Goal: Task Accomplishment & Management: Complete application form

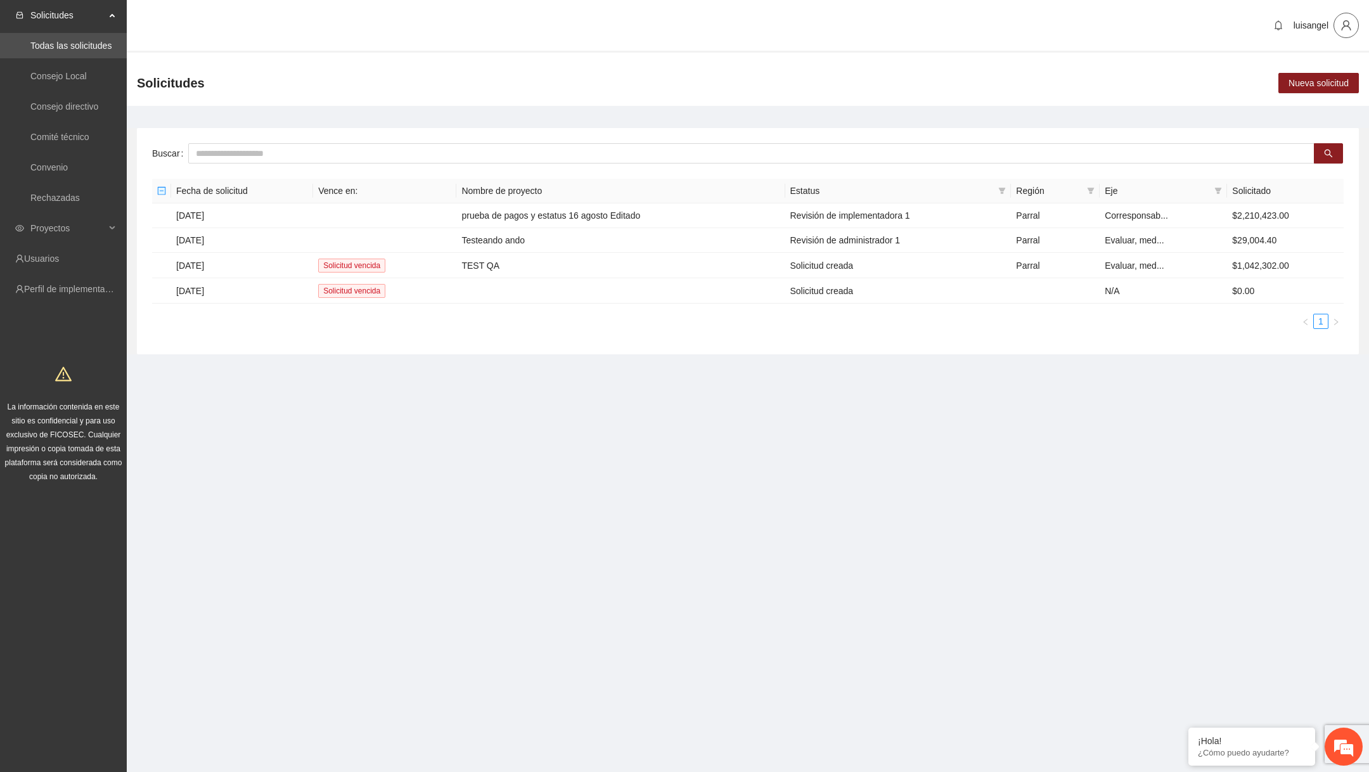
click at [1354, 32] on button "button" at bounding box center [1346, 25] width 25 height 25
click at [1323, 76] on span "Cerrar sesión" at bounding box center [1310, 72] width 80 height 14
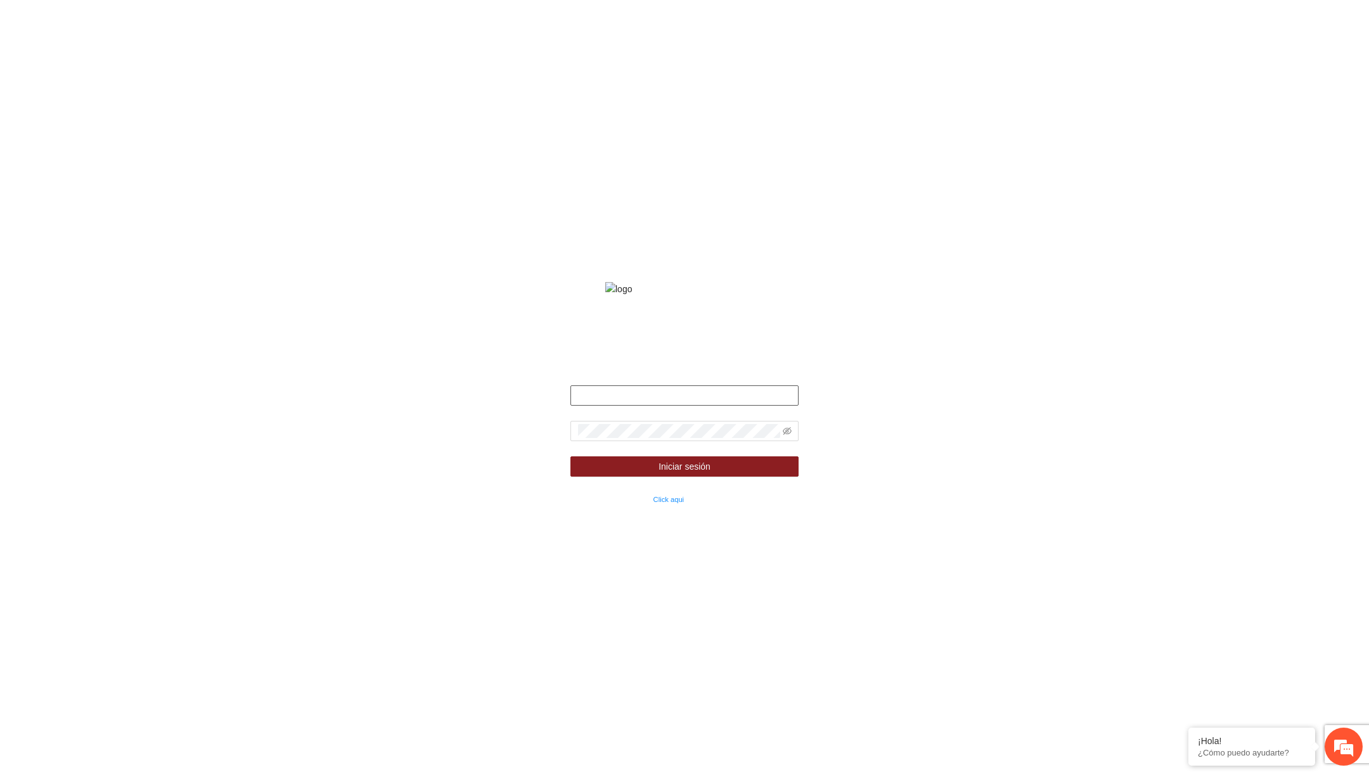
click at [594, 403] on input "text" at bounding box center [685, 395] width 228 height 20
paste input "**********"
click at [577, 406] on input "**********" at bounding box center [685, 395] width 228 height 20
click at [729, 406] on input "**********" at bounding box center [685, 395] width 228 height 20
type input "**********"
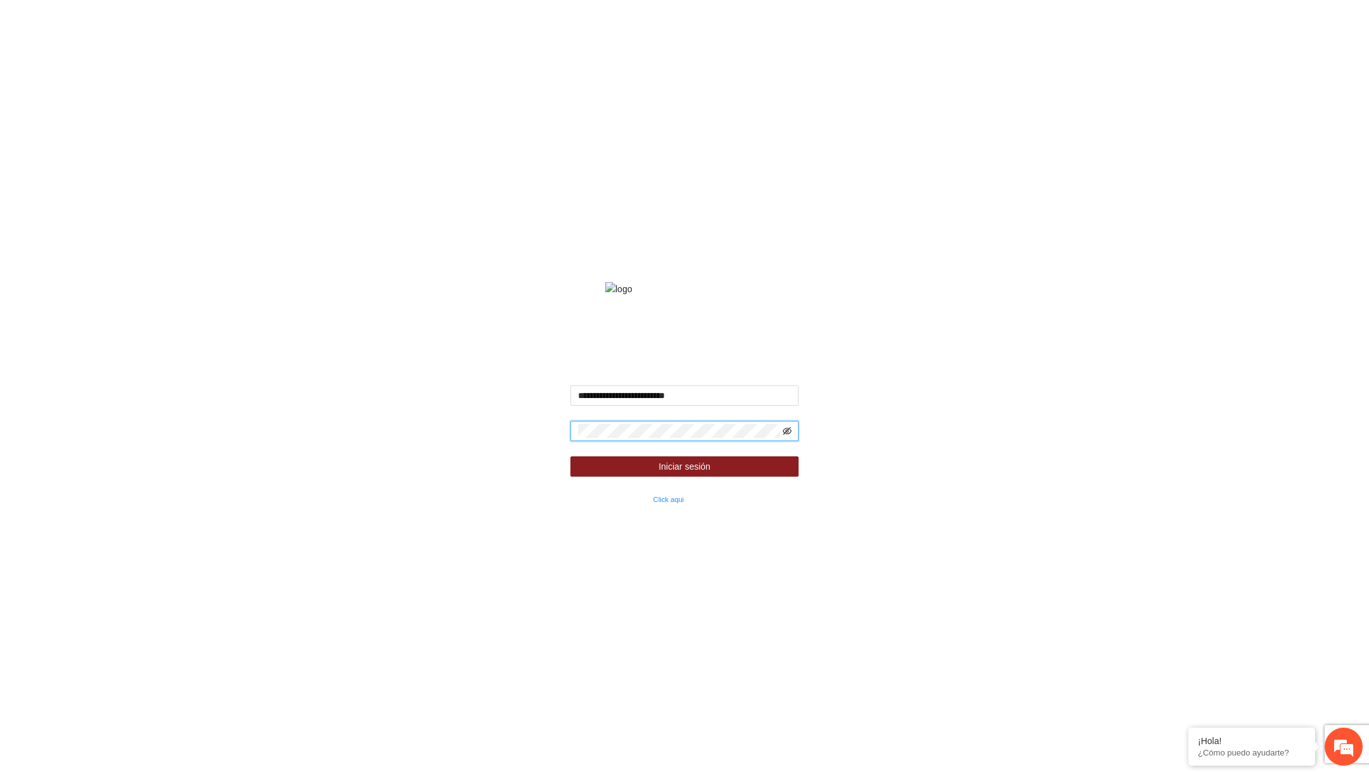
click at [790, 435] on icon "eye-invisible" at bounding box center [787, 431] width 9 height 8
click at [747, 477] on button "Iniciar sesión" at bounding box center [685, 466] width 228 height 20
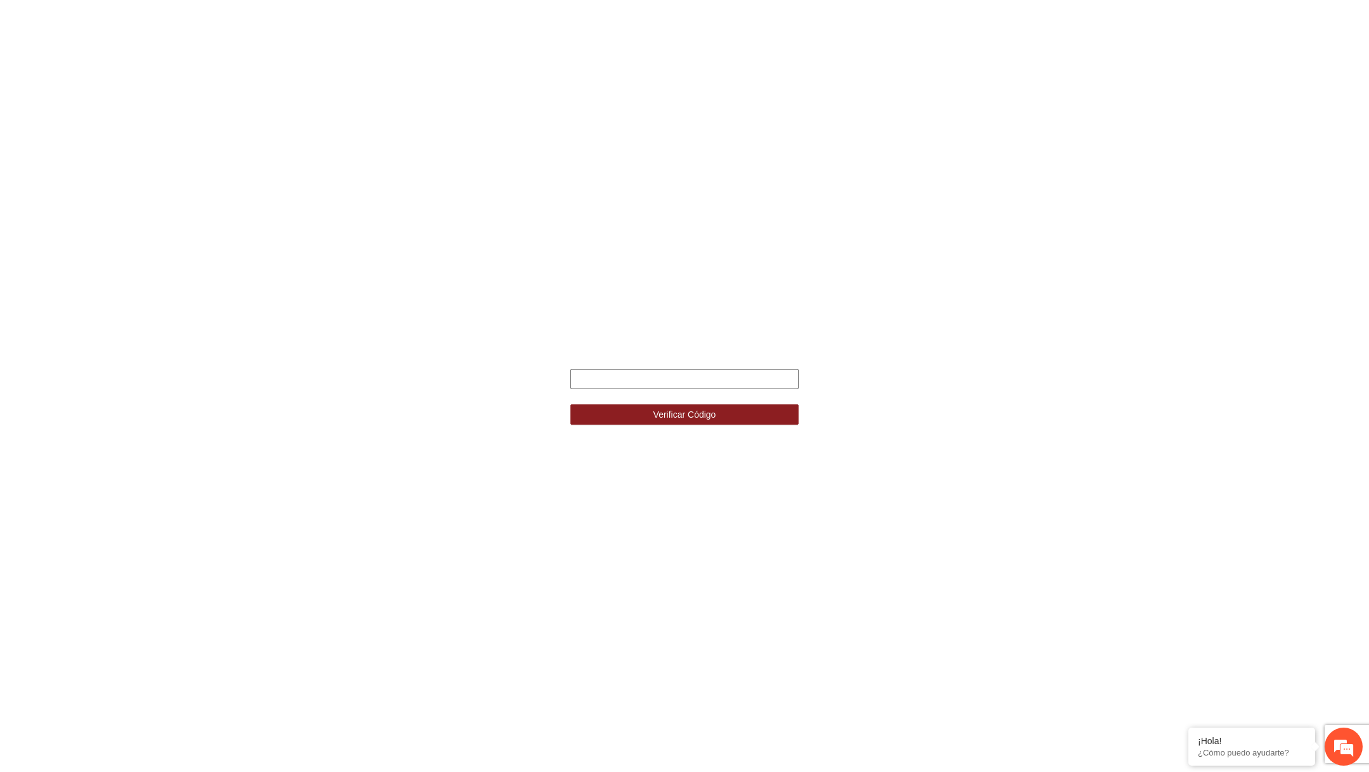
click at [718, 382] on input "text" at bounding box center [685, 379] width 228 height 20
type input "******"
click at [571, 404] on button "Verificar Código" at bounding box center [685, 414] width 228 height 20
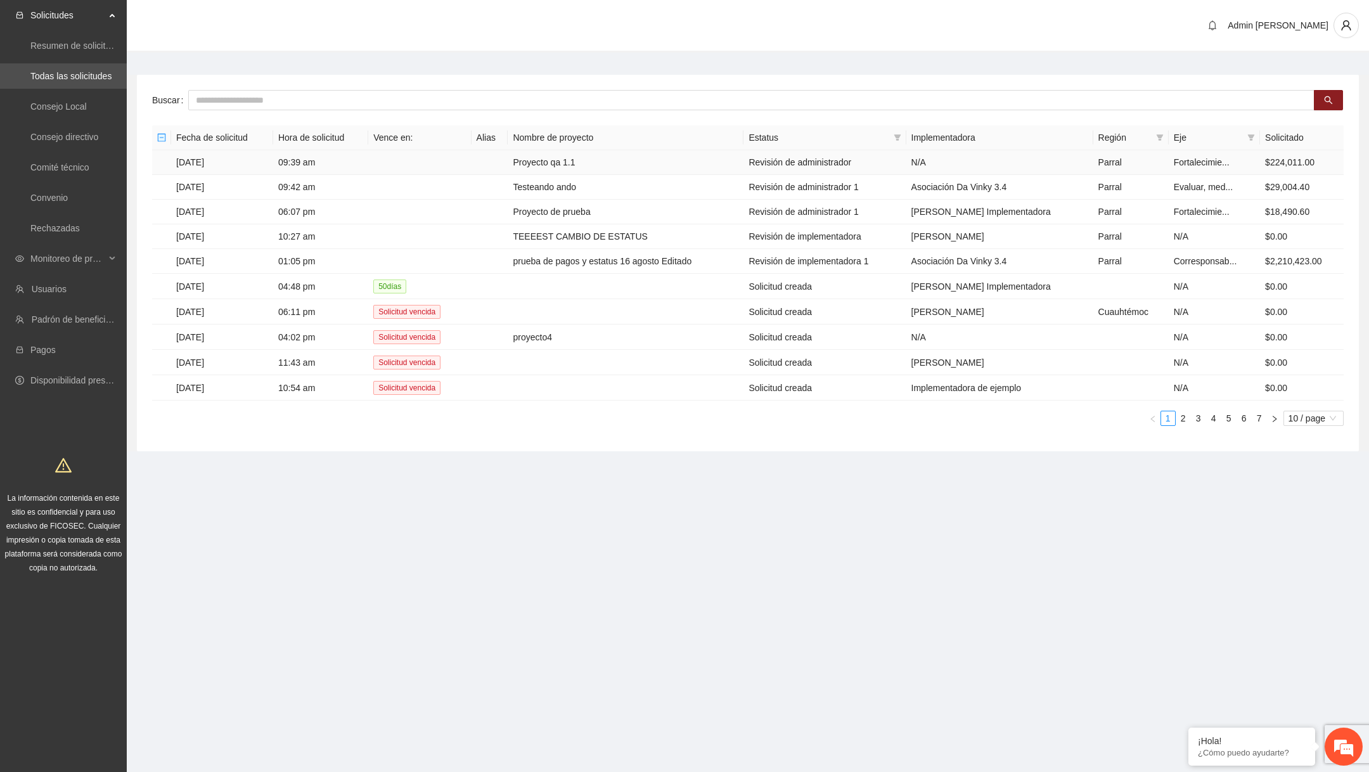
click at [598, 160] on td "Proyecto qa 1.1" at bounding box center [626, 162] width 236 height 25
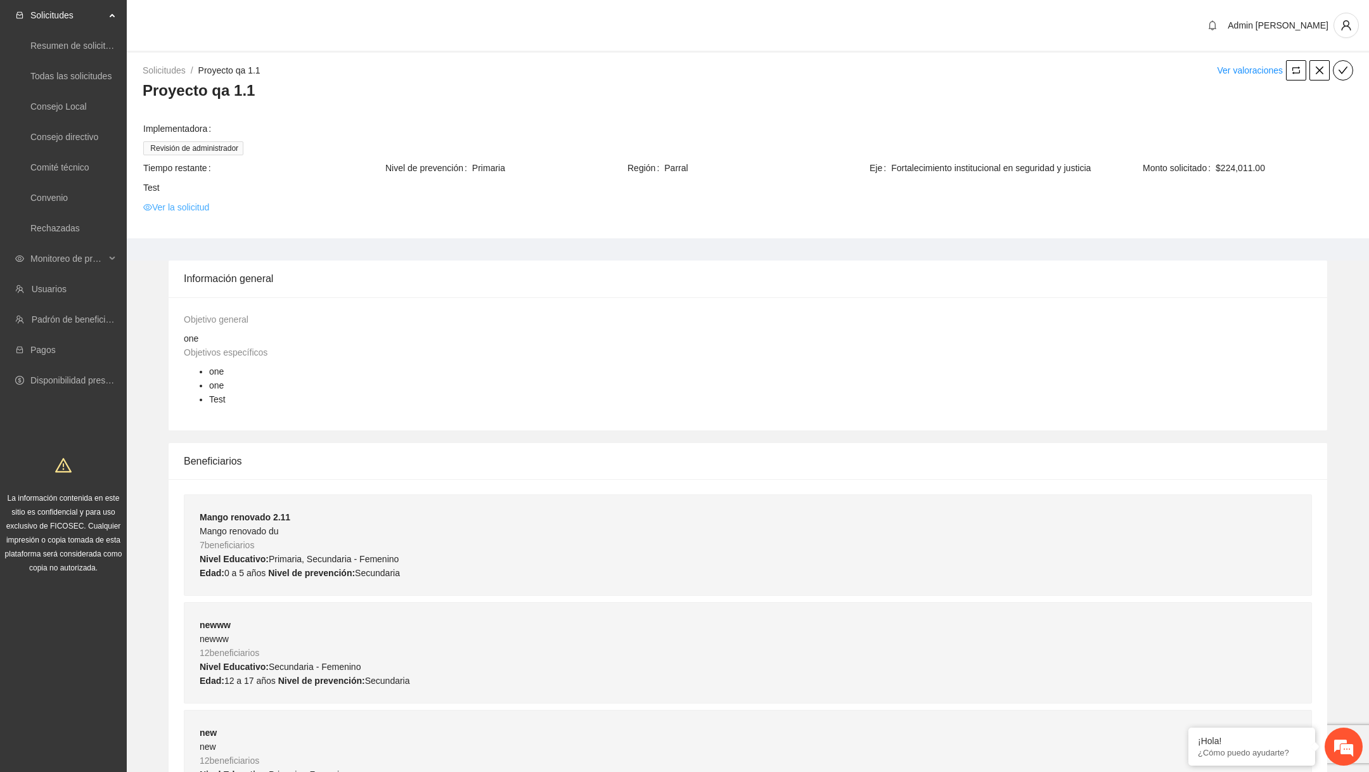
click at [194, 209] on link "Ver la solicitud" at bounding box center [176, 207] width 66 height 14
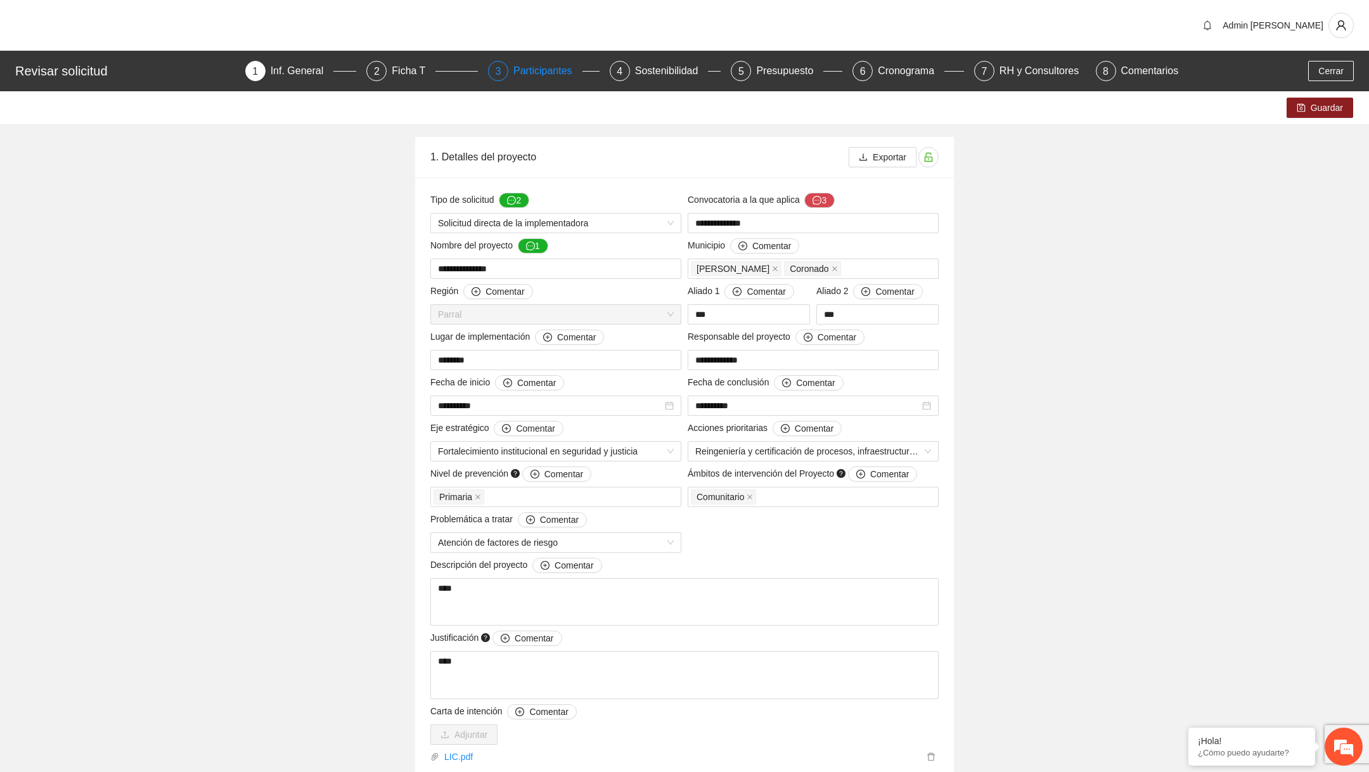
click at [553, 72] on div "Participantes" at bounding box center [547, 71] width 69 height 20
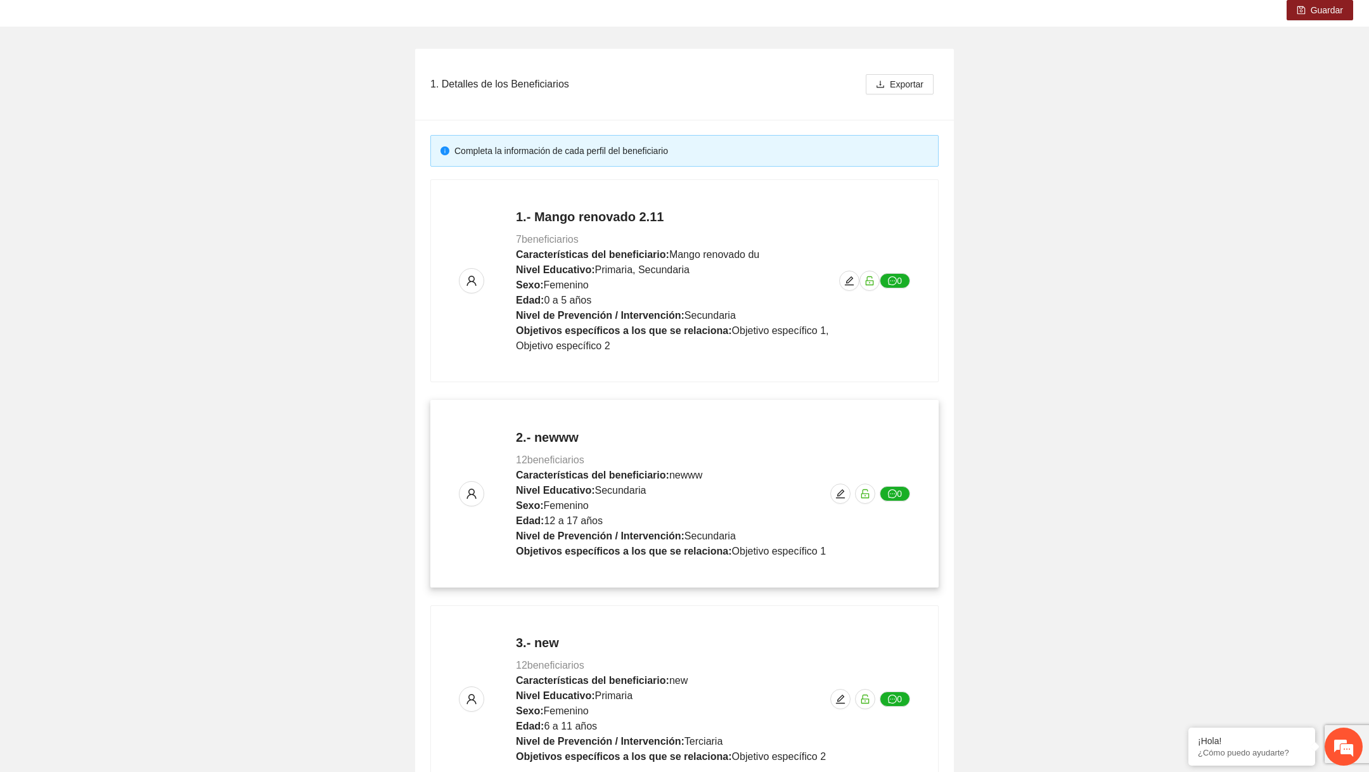
scroll to position [208, 0]
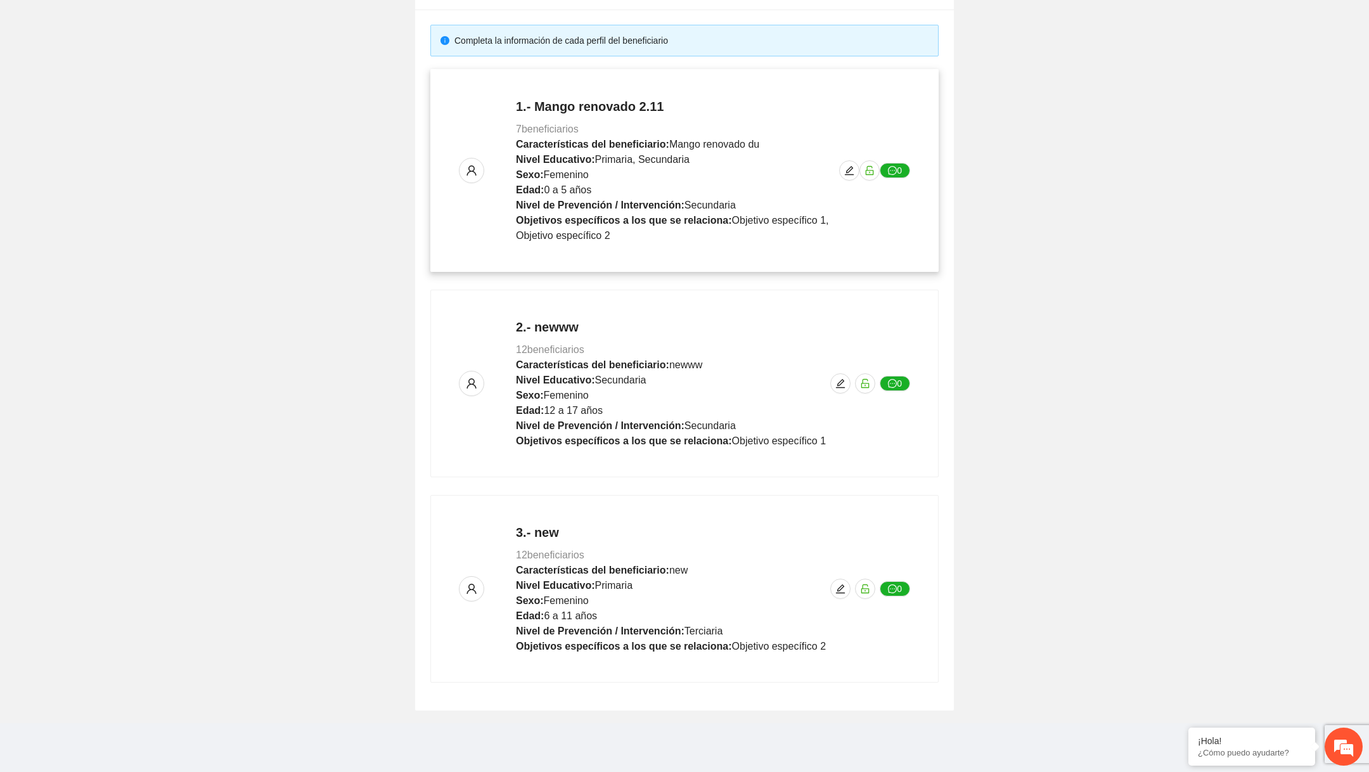
click at [839, 183] on p "1.- Mango renovado 2.11 7 beneficiarios Características del beneficiario: Mango…" at bounding box center [677, 171] width 323 height 146
click at [853, 159] on div "1.- Mango renovado 2.11 7 beneficiarios Características del beneficiario: Mango…" at bounding box center [684, 171] width 451 height 146
click at [848, 169] on icon "edit" at bounding box center [849, 170] width 10 height 10
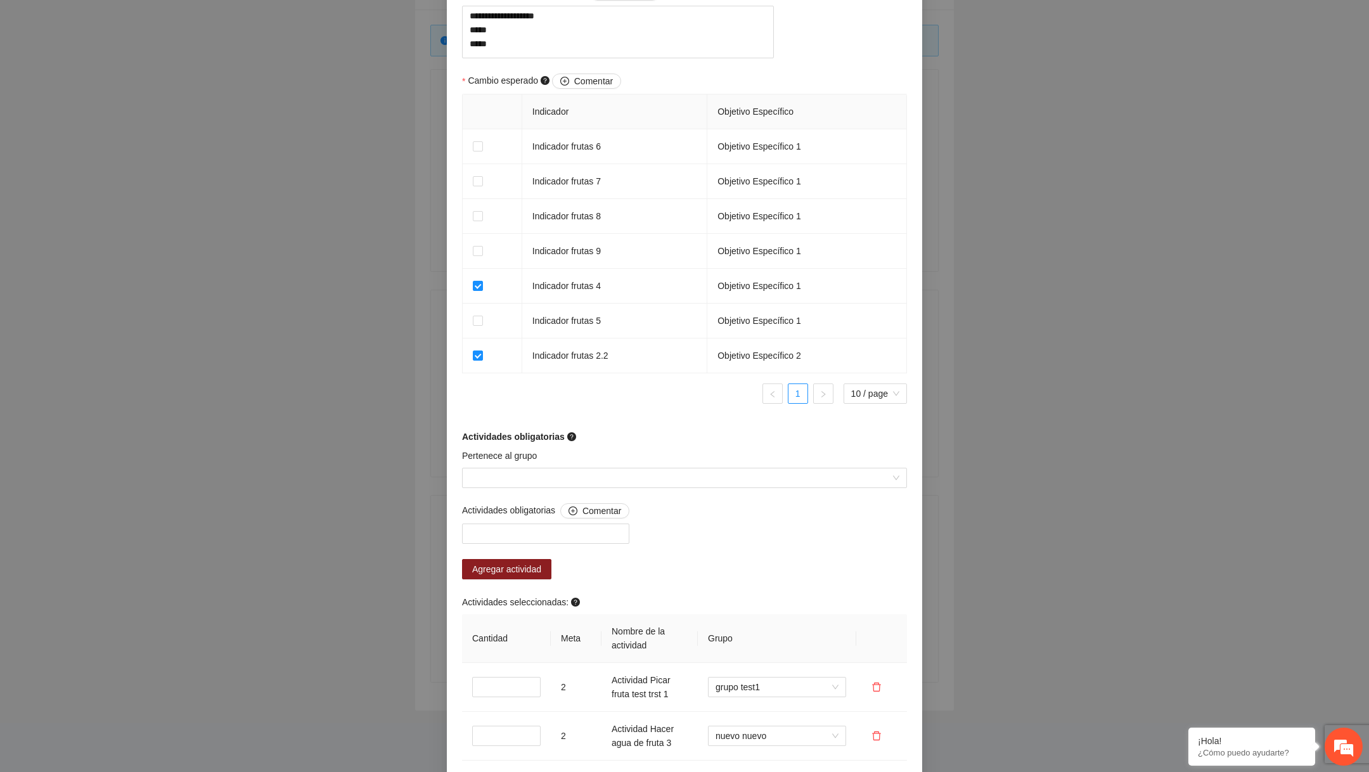
scroll to position [1386, 0]
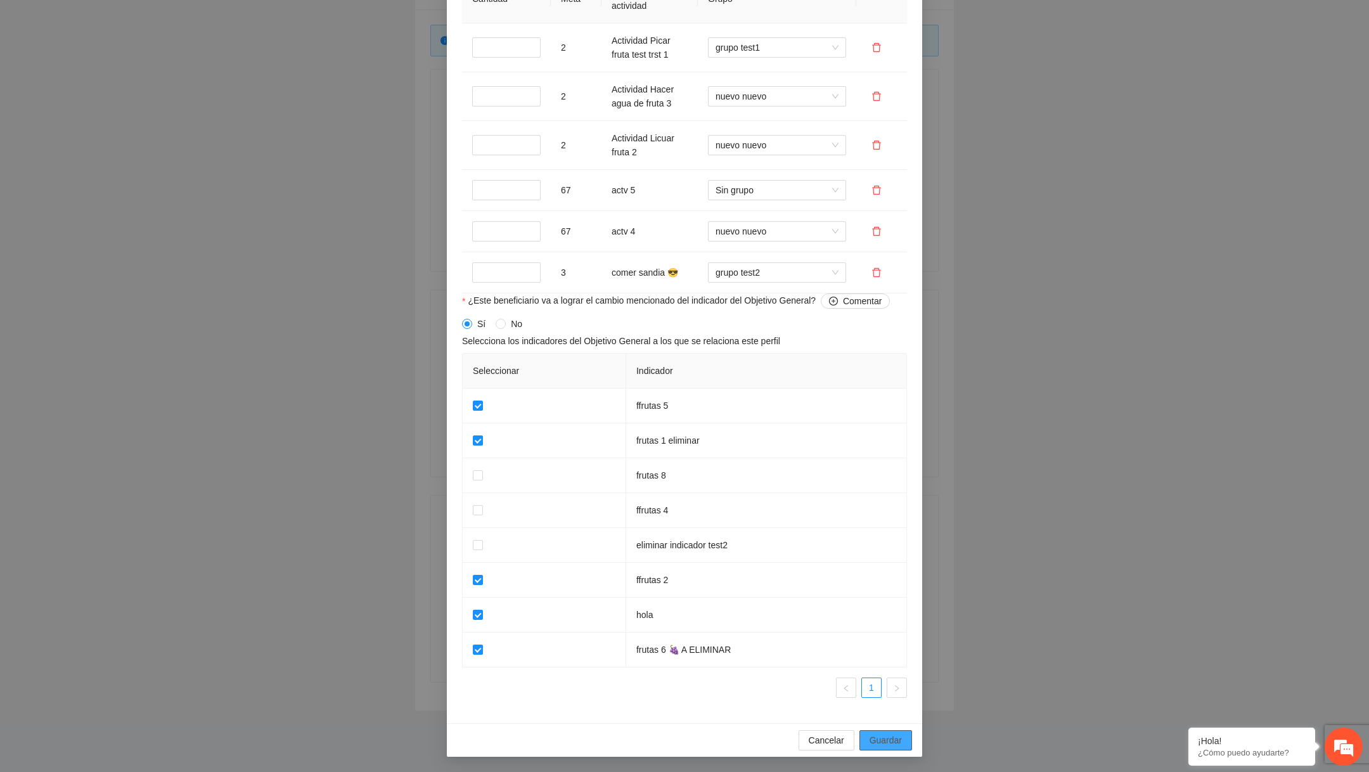
click at [884, 733] on span "Guardar" at bounding box center [886, 740] width 32 height 14
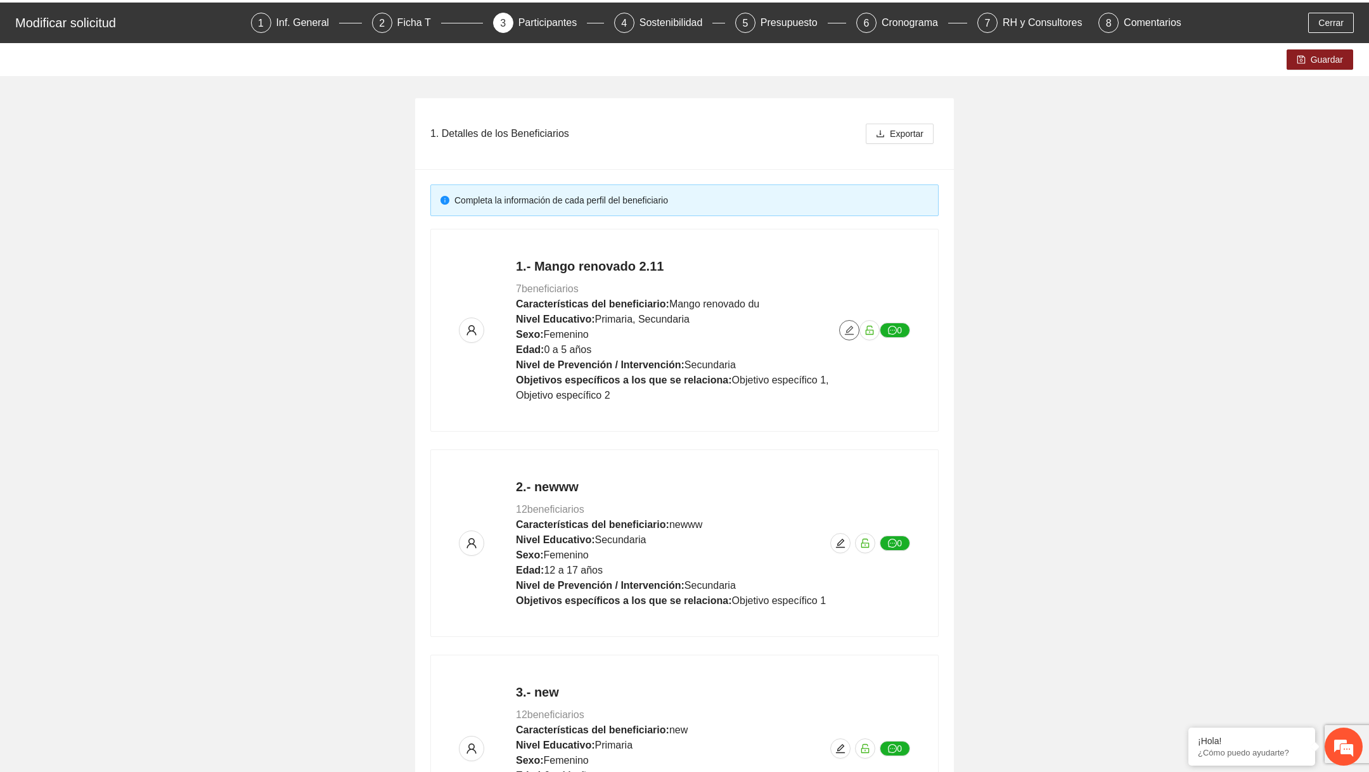
scroll to position [0, 0]
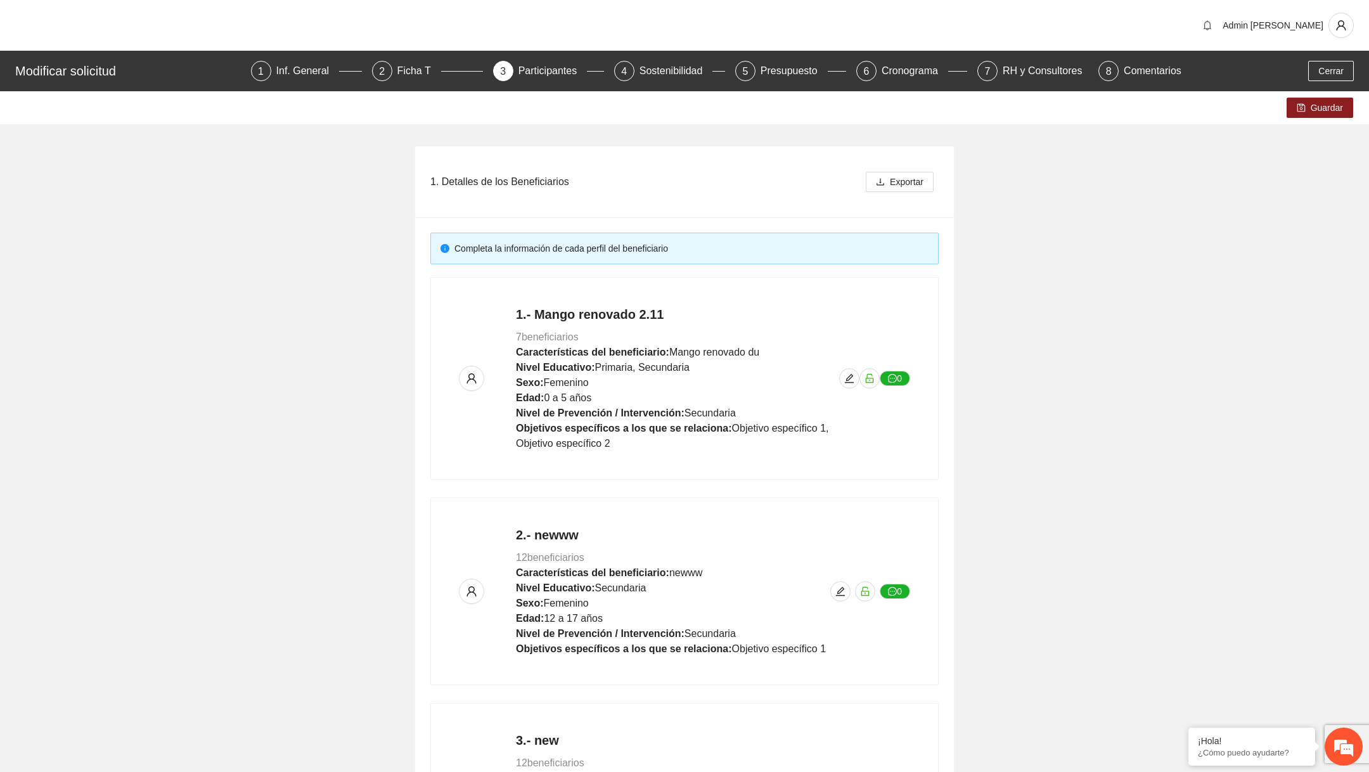
click at [1320, 122] on div "Guardar" at bounding box center [684, 107] width 1369 height 33
click at [1322, 103] on span "Guardar" at bounding box center [1327, 108] width 32 height 14
click at [841, 376] on span "edit" at bounding box center [849, 378] width 19 height 10
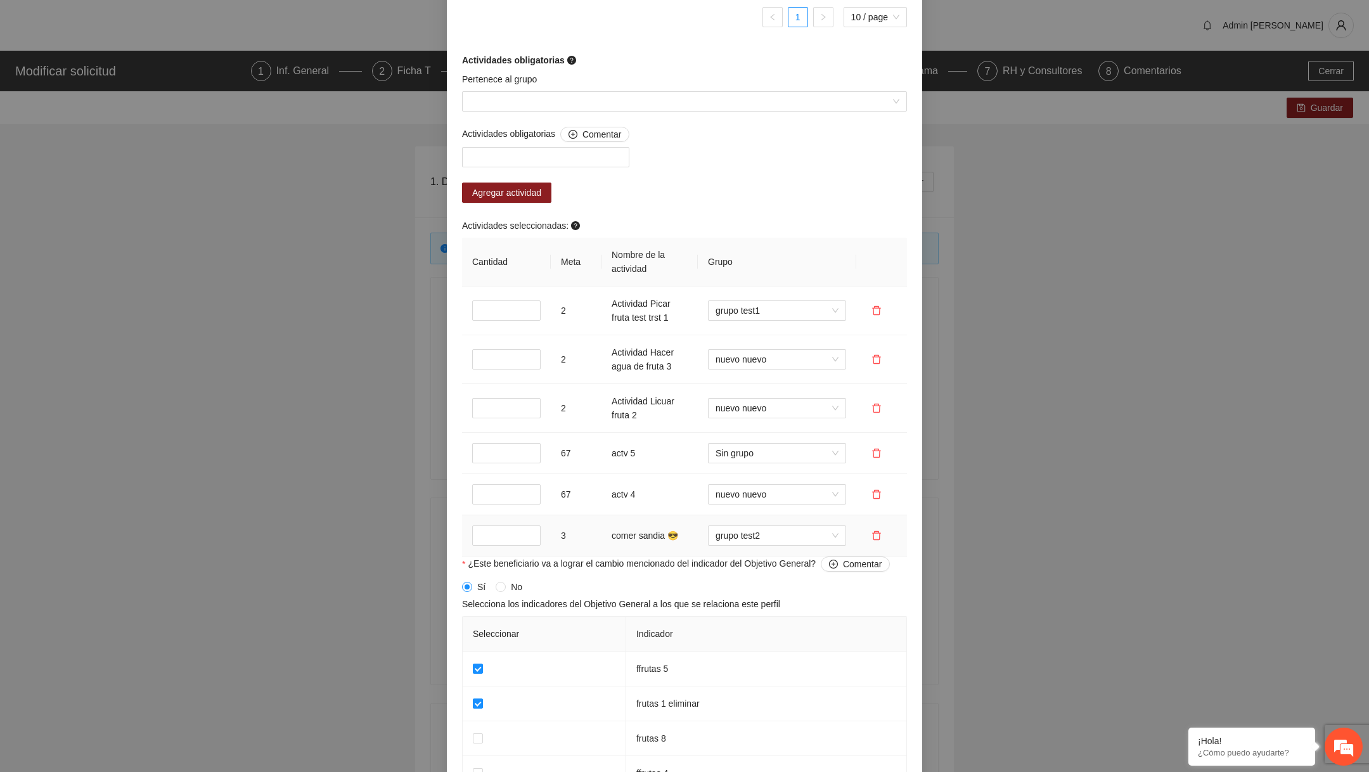
scroll to position [1076, 0]
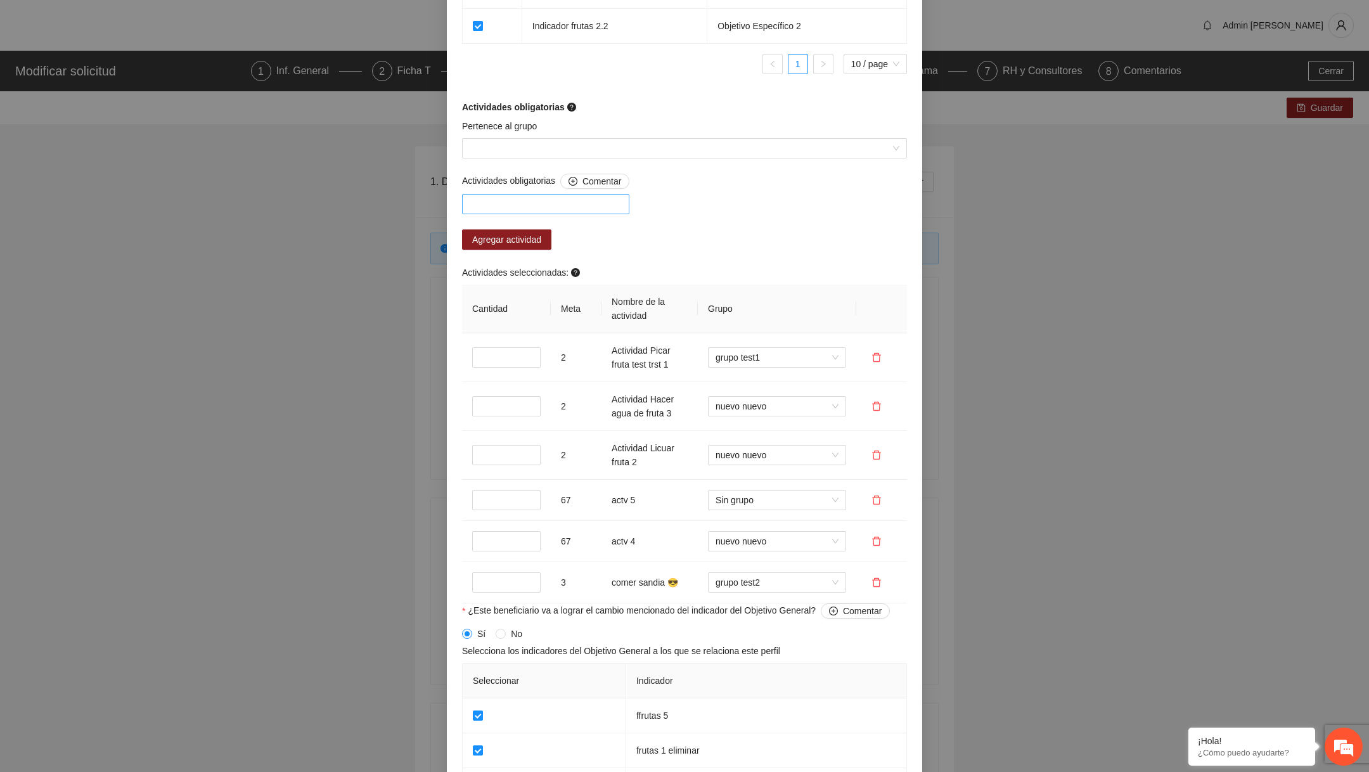
click at [565, 203] on div at bounding box center [545, 204] width 161 height 15
click at [553, 161] on div "Pertenece al grupo" at bounding box center [684, 146] width 451 height 55
click at [553, 152] on input "Pertenece al grupo" at bounding box center [680, 148] width 421 height 19
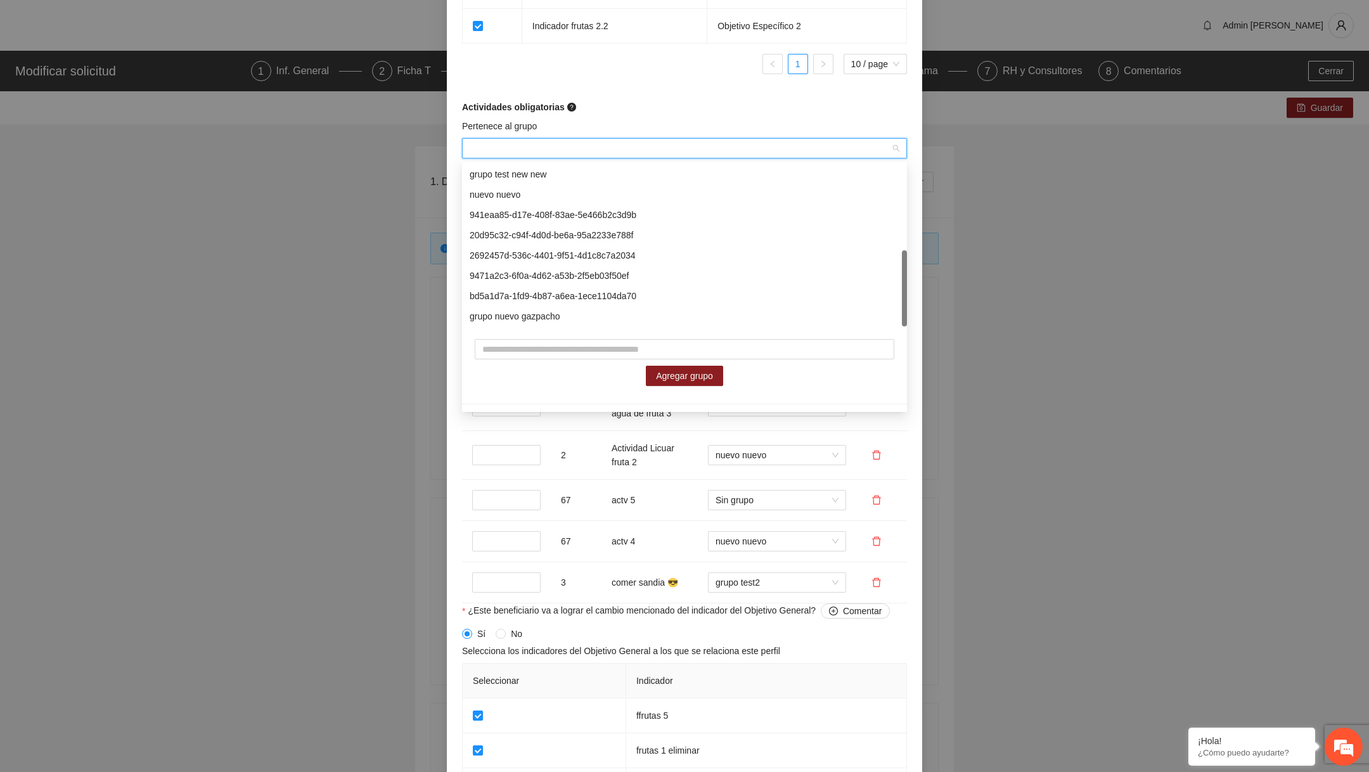
scroll to position [183, 0]
click at [681, 124] on div "Pertenece al grupo" at bounding box center [684, 128] width 445 height 19
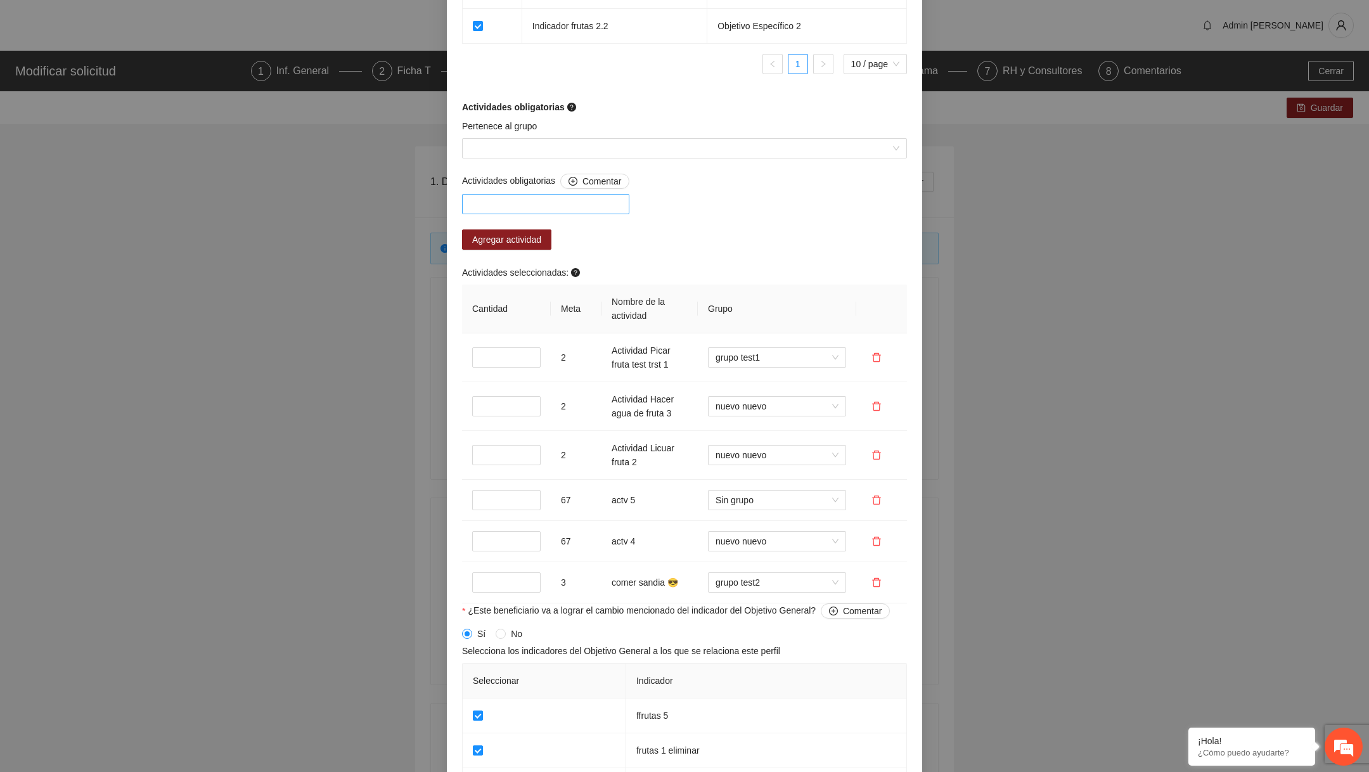
click at [568, 206] on div at bounding box center [545, 204] width 161 height 15
click at [594, 157] on input "Pertenece al grupo" at bounding box center [680, 148] width 421 height 19
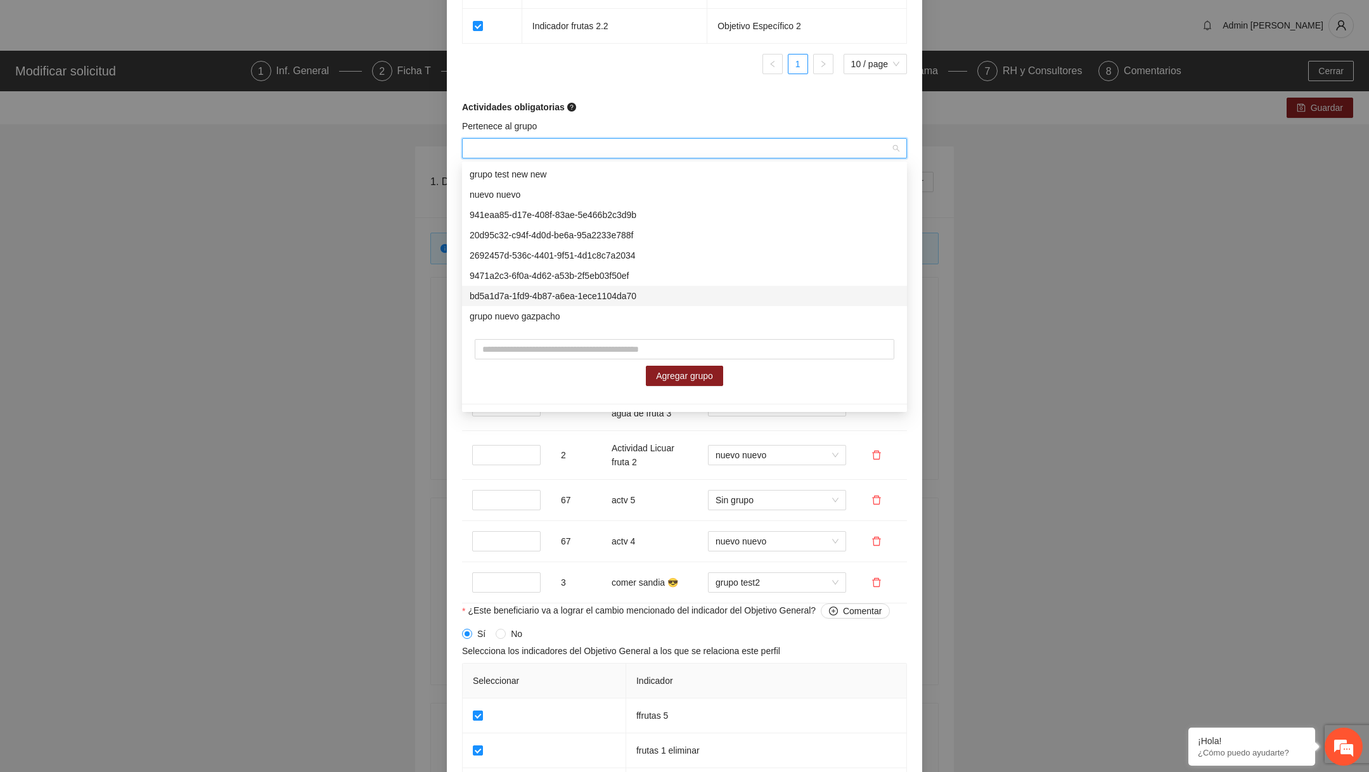
drag, startPoint x: 470, startPoint y: 278, endPoint x: 639, endPoint y: 293, distance: 169.9
click at [641, 293] on div "419f9baf-2d4a-4eda-b204-e9081fec3980 grupo test new new nuevo nuevo 941eaa85-d1…" at bounding box center [684, 235] width 445 height 183
click at [635, 273] on div "9471a2c3-6f0a-4d62-a53b-2f5eb03f50ef" at bounding box center [685, 276] width 430 height 14
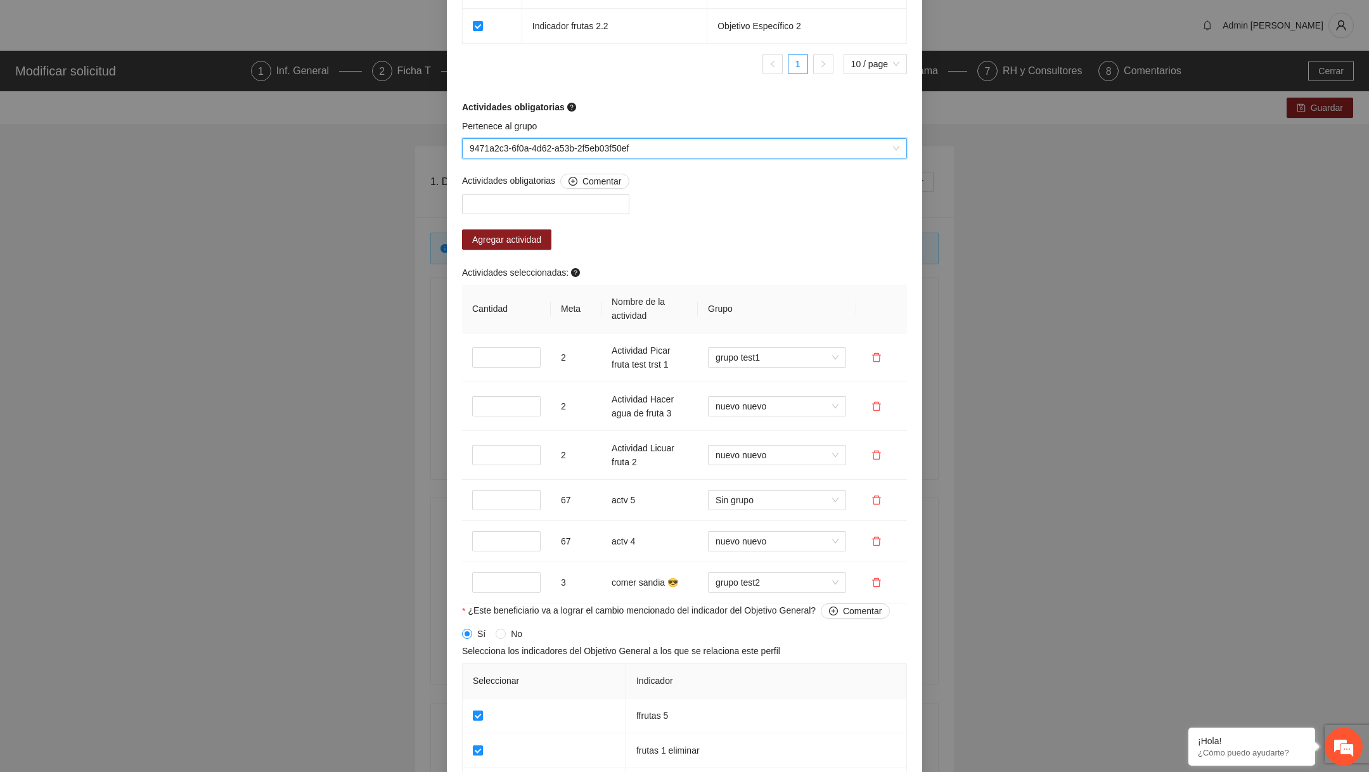
click at [638, 145] on span "9471a2c3-6f0a-4d62-a53b-2f5eb03f50ef" at bounding box center [685, 148] width 430 height 19
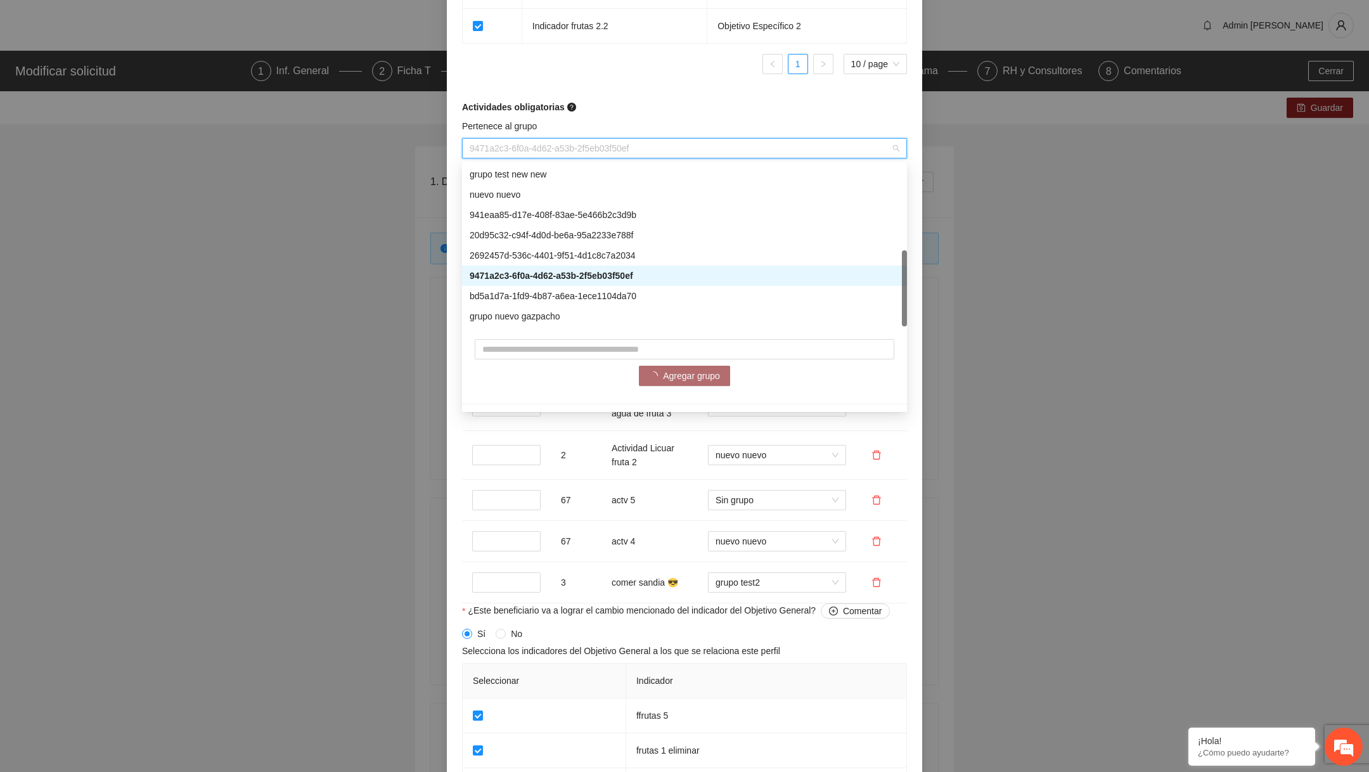
click at [638, 145] on span "9471a2c3-6f0a-4d62-a53b-2f5eb03f50ef" at bounding box center [685, 148] width 430 height 19
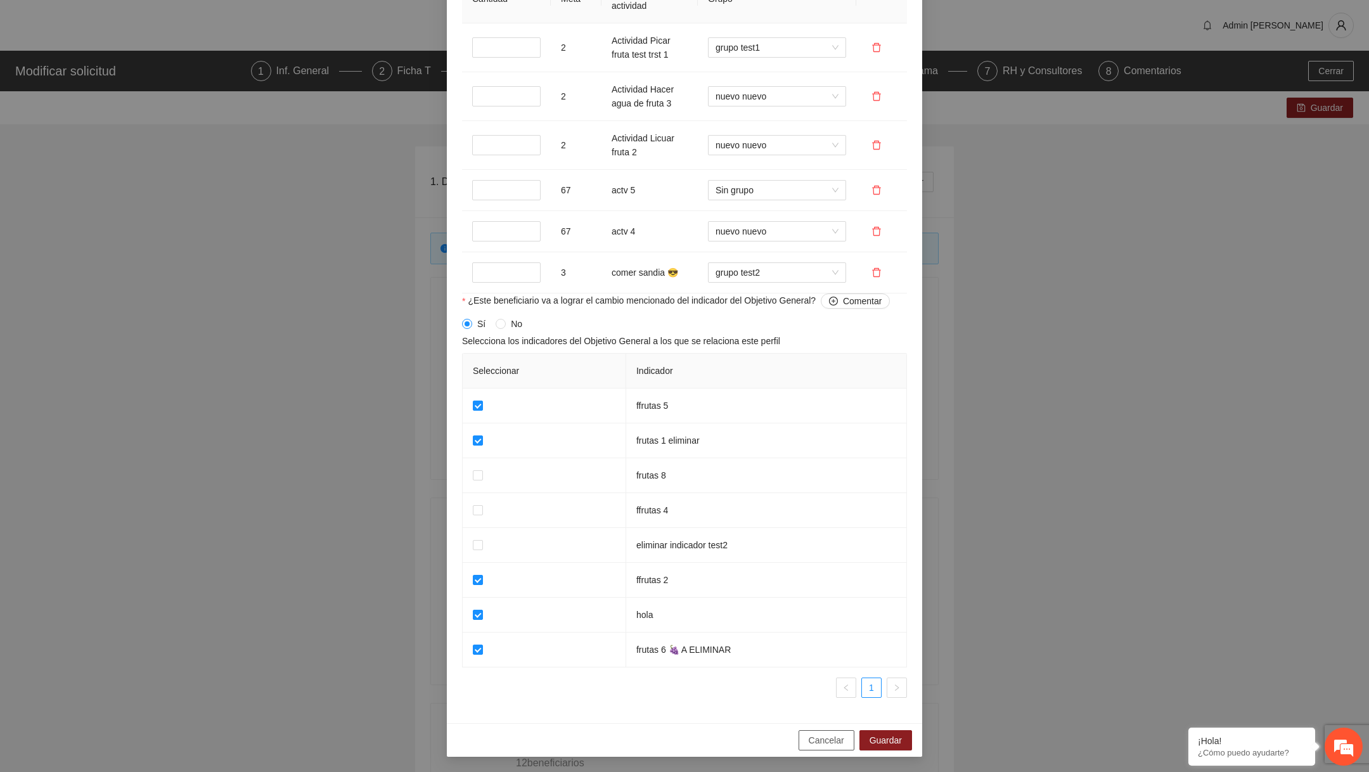
click at [813, 739] on span "Cancelar" at bounding box center [826, 740] width 35 height 14
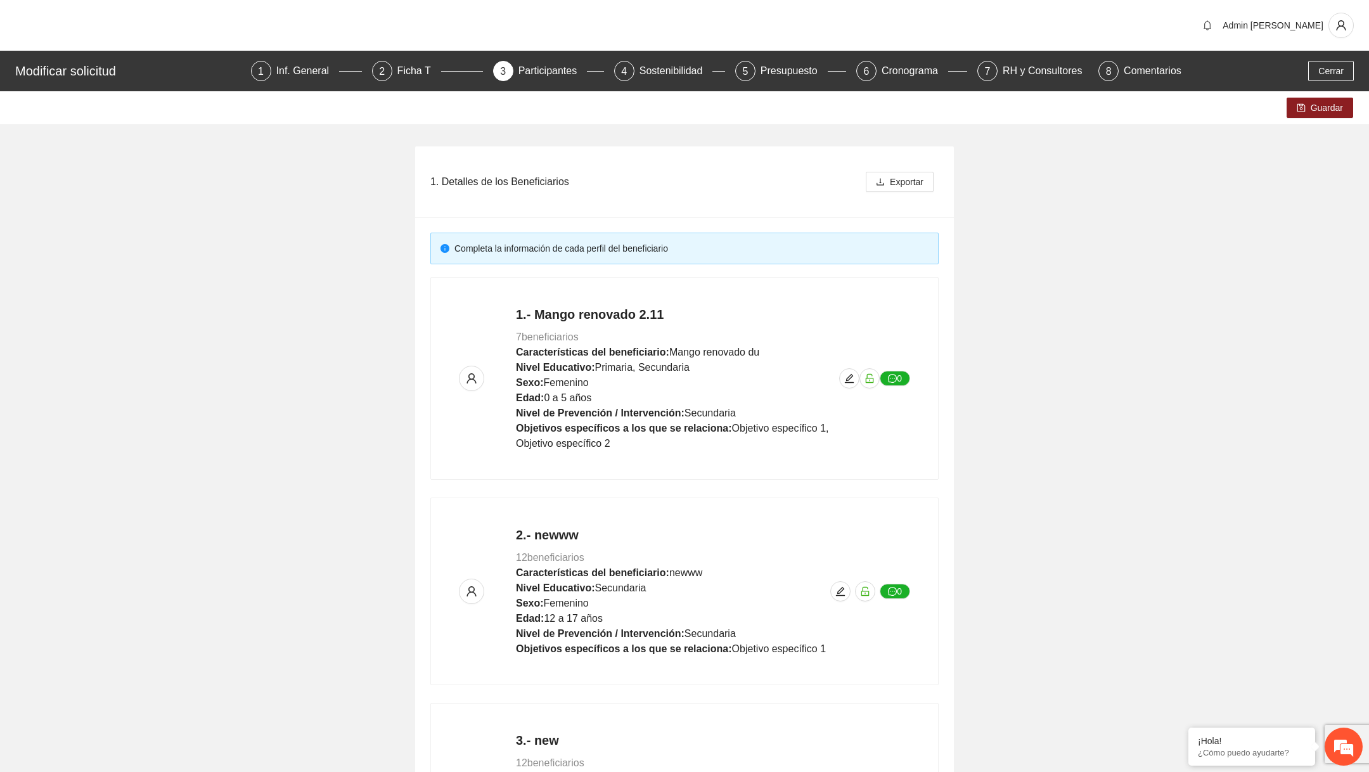
scroll to position [767, 0]
